Goal: Task Accomplishment & Management: Manage account settings

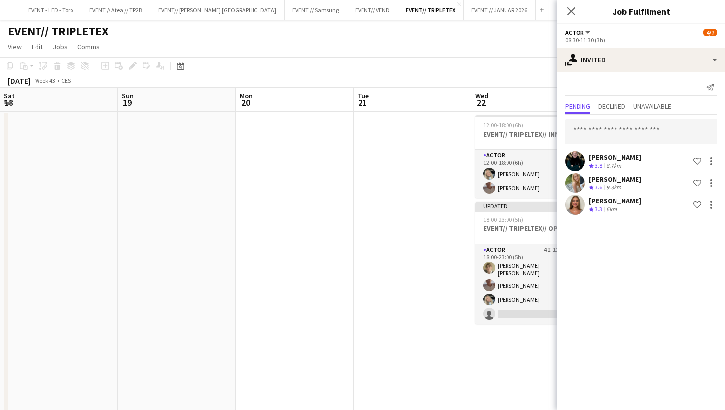
scroll to position [0, 279]
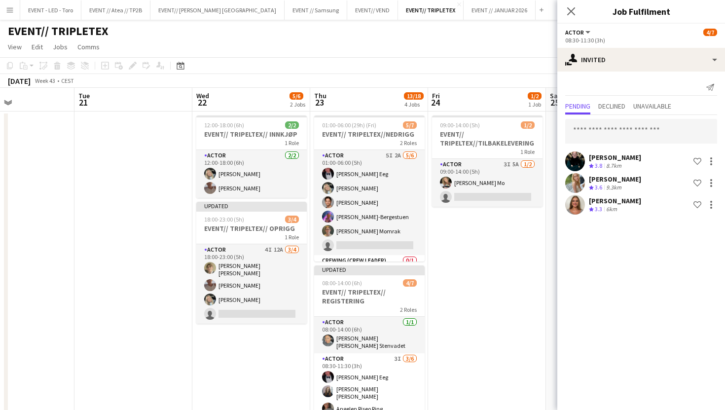
click at [7, 16] on button "Menu" at bounding box center [10, 10] width 20 height 20
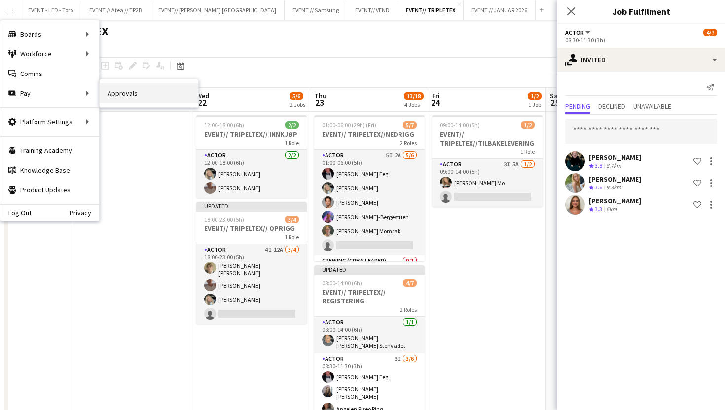
click at [110, 97] on link "Approvals" at bounding box center [149, 93] width 99 height 20
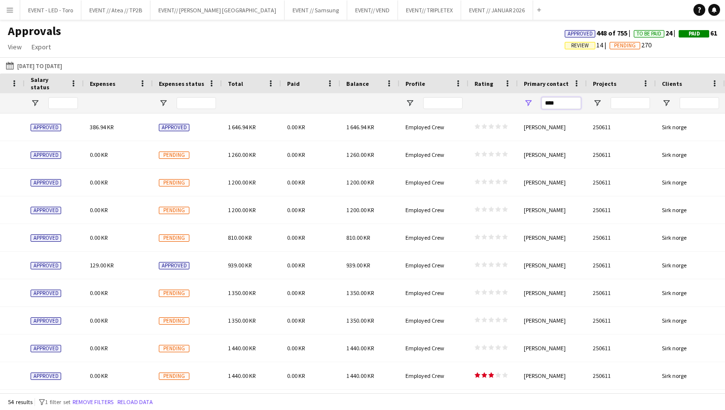
click at [569, 104] on input "****" at bounding box center [560, 103] width 39 height 12
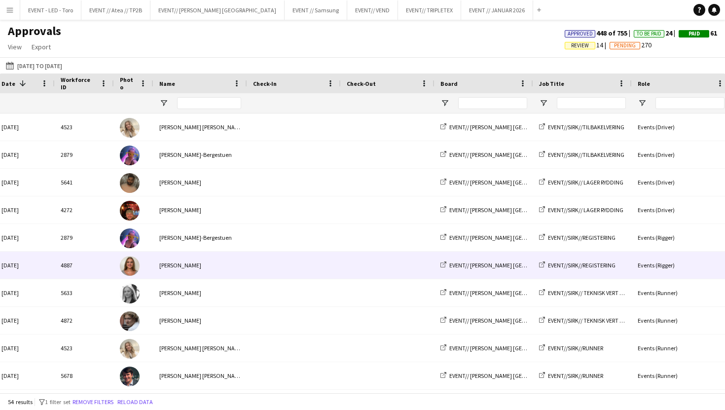
scroll to position [0, 21]
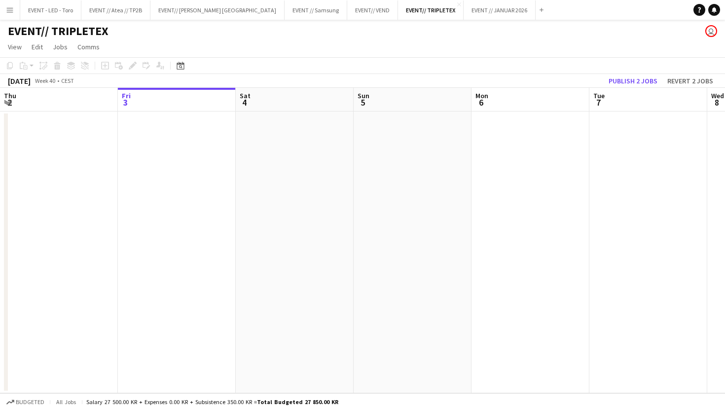
click at [11, 10] on app-icon "Menu" at bounding box center [10, 10] width 8 height 8
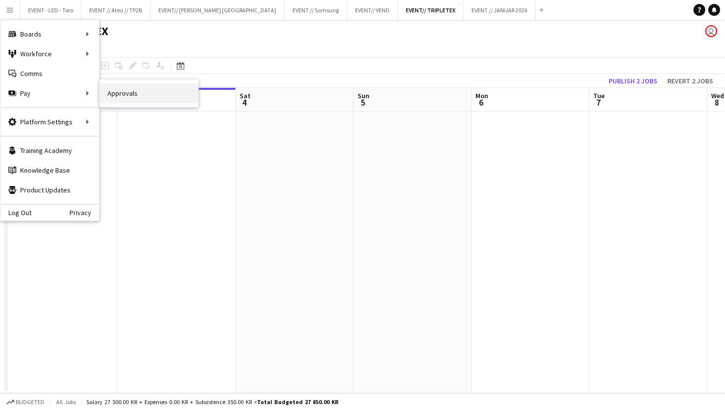
click at [129, 90] on link "Approvals" at bounding box center [149, 93] width 99 height 20
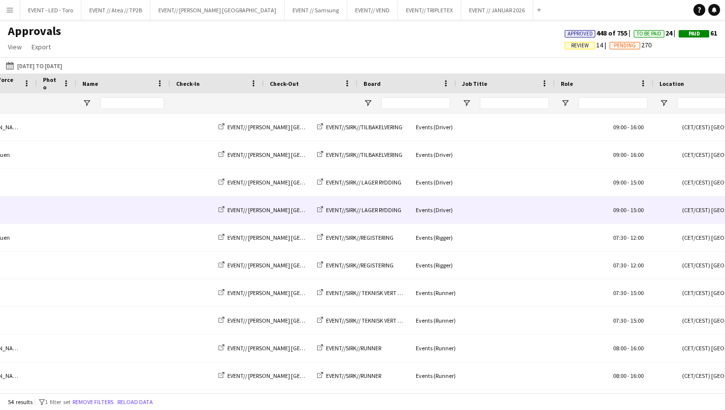
scroll to position [0, 241]
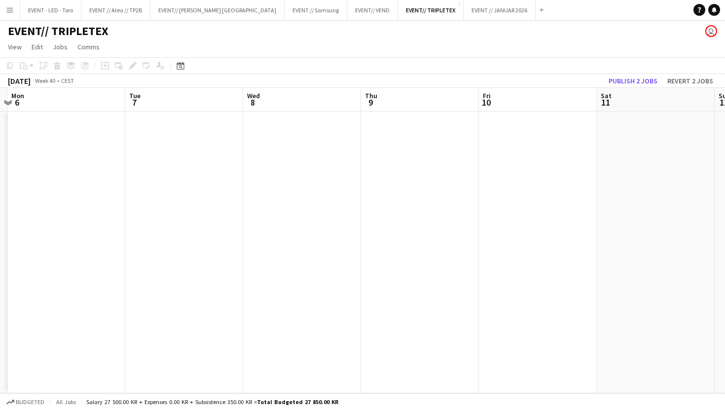
drag, startPoint x: 12, startPoint y: 15, endPoint x: 18, endPoint y: 16, distance: 6.1
click at [12, 15] on button "Menu" at bounding box center [10, 10] width 20 height 20
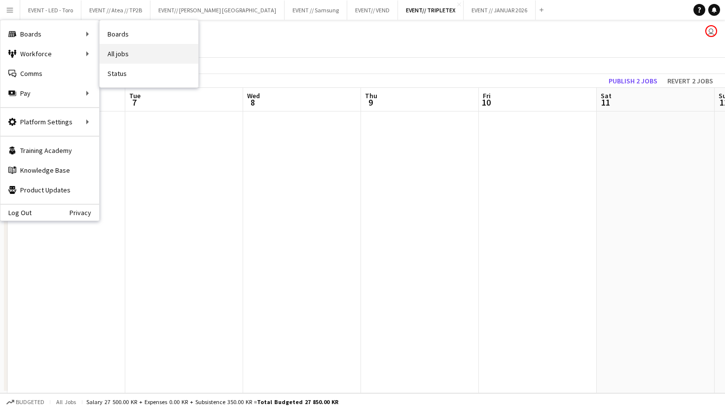
click at [113, 50] on link "All jobs" at bounding box center [149, 54] width 99 height 20
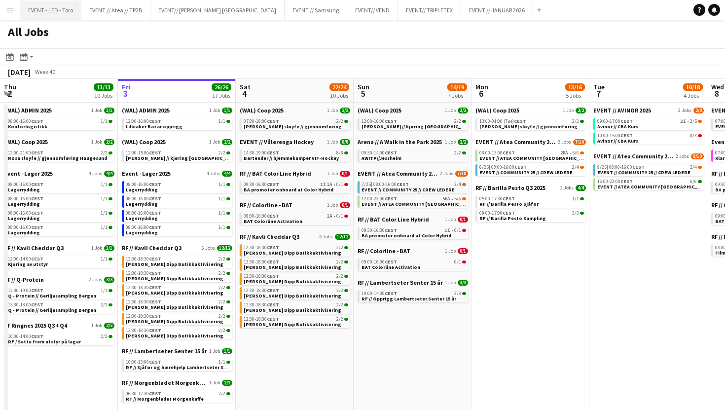
click at [29, 8] on button "EVENT - LED - Toro Close" at bounding box center [50, 9] width 61 height 19
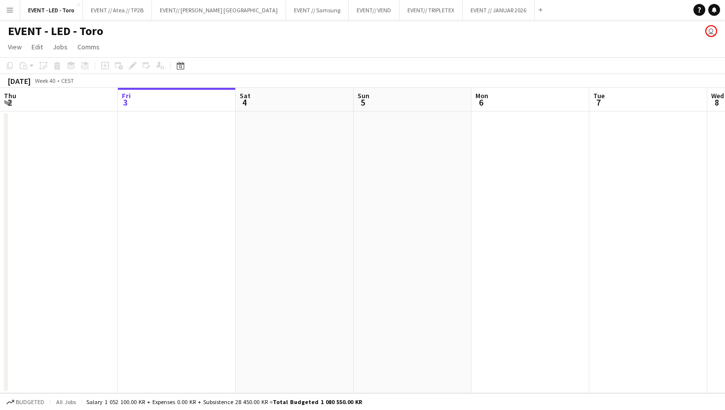
click at [13, 12] on app-icon "Menu" at bounding box center [10, 10] width 8 height 8
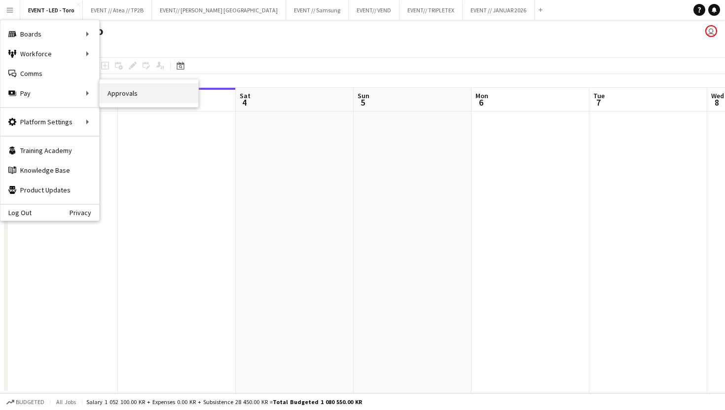
click at [140, 95] on link "Approvals" at bounding box center [149, 93] width 99 height 20
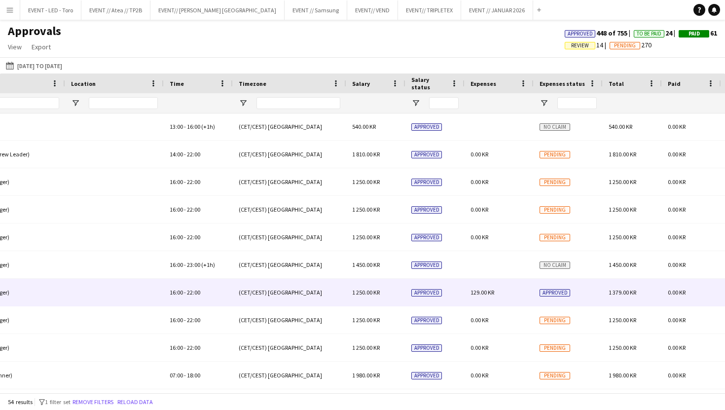
click at [496, 306] on div "EVENT//[PERSON_NAME]//NEDRIGG Events (Rigger) 16:00 - 22:00 (CET/CEST) [GEOGRAP…" at bounding box center [211, 293] width 1790 height 28
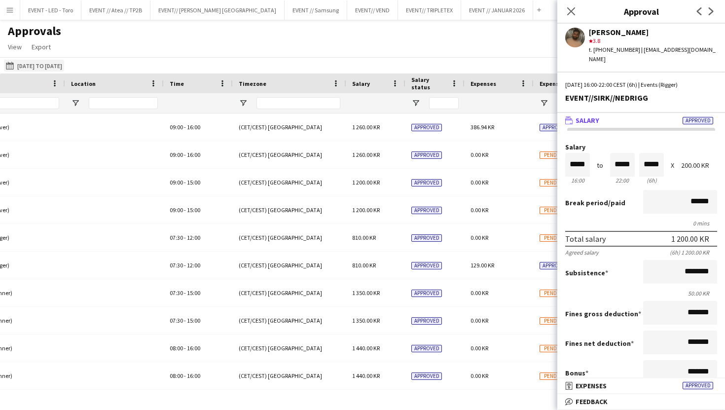
click at [28, 65] on button "[DATE] to [DATE] [DATE] to [DATE]" at bounding box center [34, 66] width 60 height 12
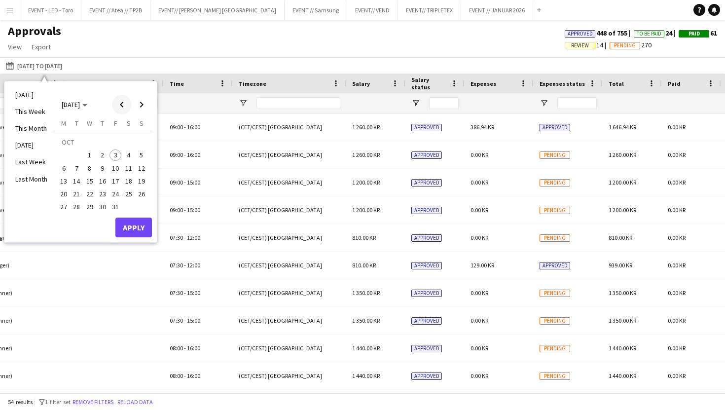
click at [123, 107] on span "Previous month" at bounding box center [122, 105] width 20 height 20
click at [119, 107] on span "Previous month" at bounding box center [122, 105] width 20 height 20
click at [117, 168] on span "15" at bounding box center [115, 171] width 12 height 12
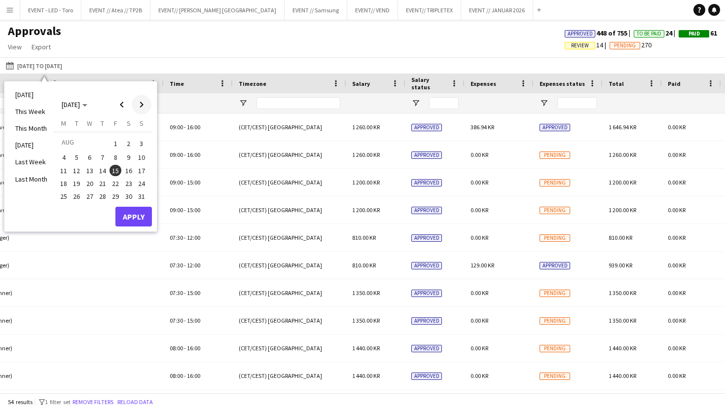
click at [142, 105] on span "Next month" at bounding box center [142, 105] width 20 height 20
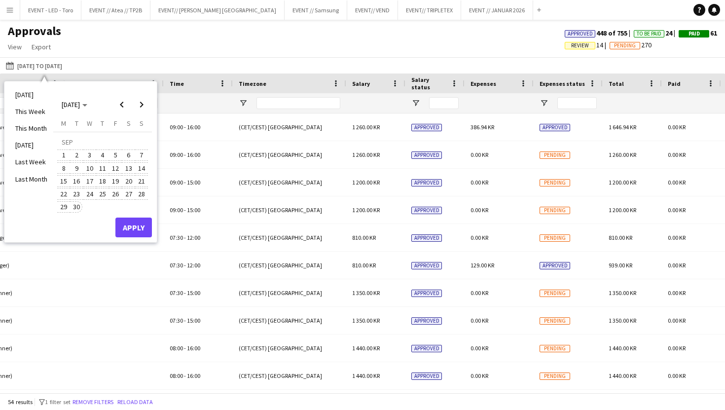
click at [80, 208] on span "30" at bounding box center [77, 207] width 12 height 12
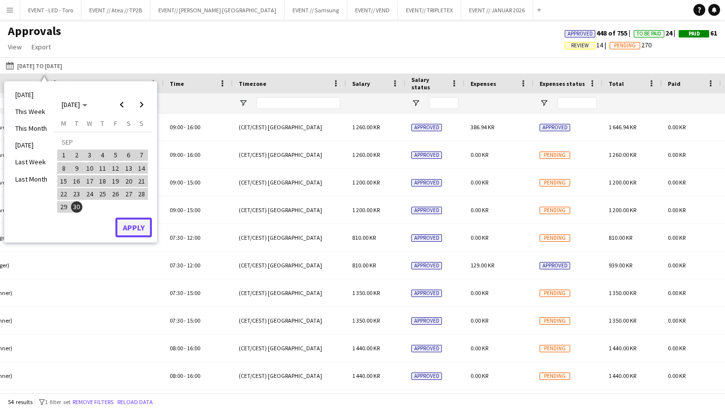
click at [138, 233] on button "Apply" at bounding box center [133, 227] width 36 height 20
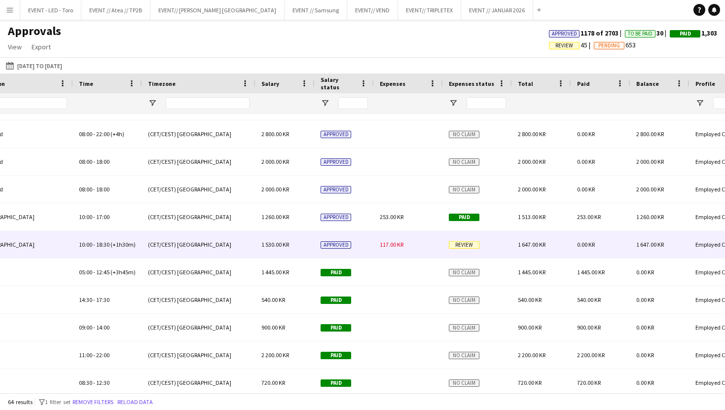
click at [418, 239] on div "117.00 KR" at bounding box center [408, 244] width 69 height 27
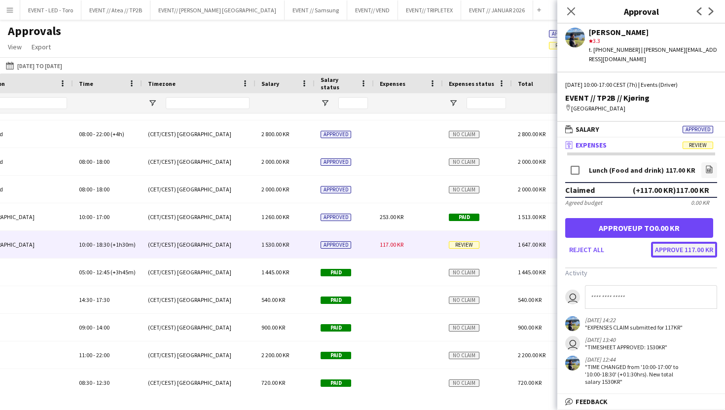
click at [677, 242] on button "Approve 117.00 KR" at bounding box center [684, 250] width 66 height 16
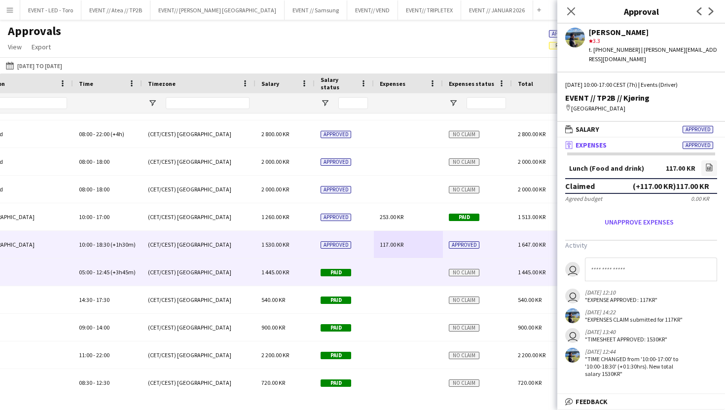
click at [394, 282] on div at bounding box center [408, 271] width 69 height 27
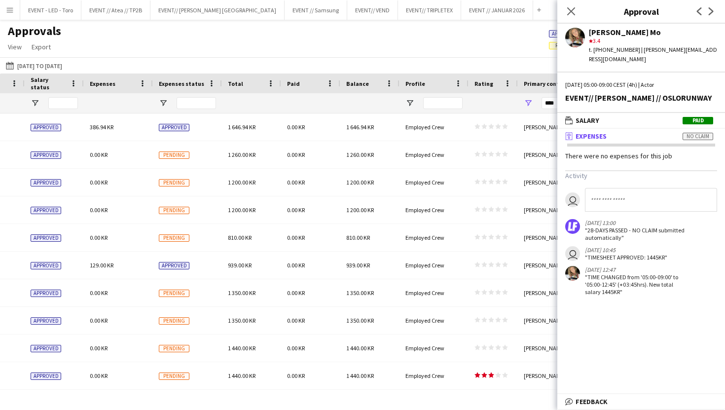
click at [577, 5] on div "Close pop-in" at bounding box center [571, 11] width 28 height 23
click at [571, 8] on icon "Close pop-in" at bounding box center [570, 10] width 9 height 9
